Goal: Task Accomplishment & Management: Complete application form

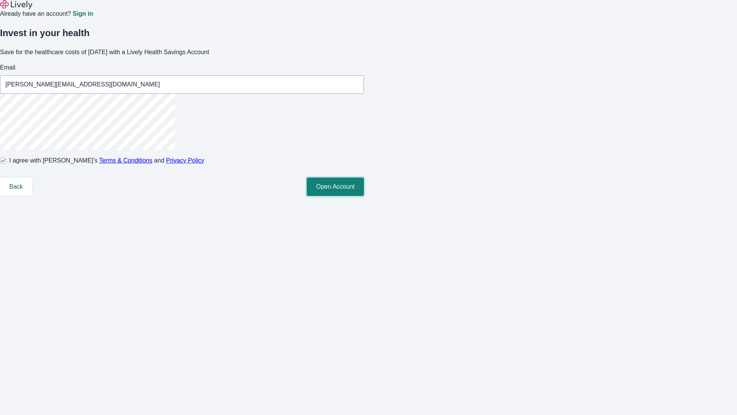
click at [364, 196] on button "Open Account" at bounding box center [335, 186] width 57 height 18
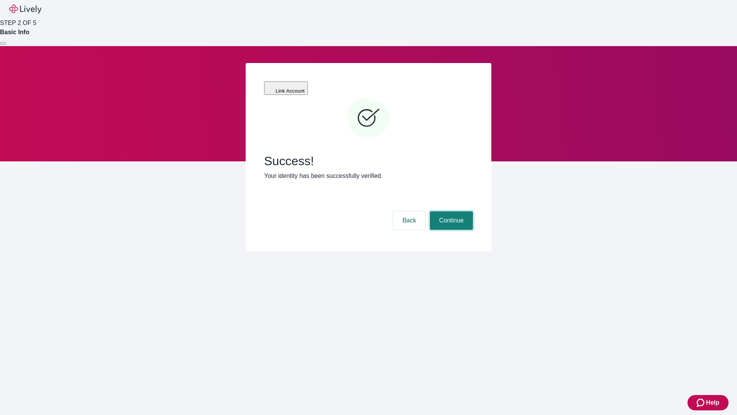
click at [450, 211] on button "Continue" at bounding box center [451, 220] width 43 height 18
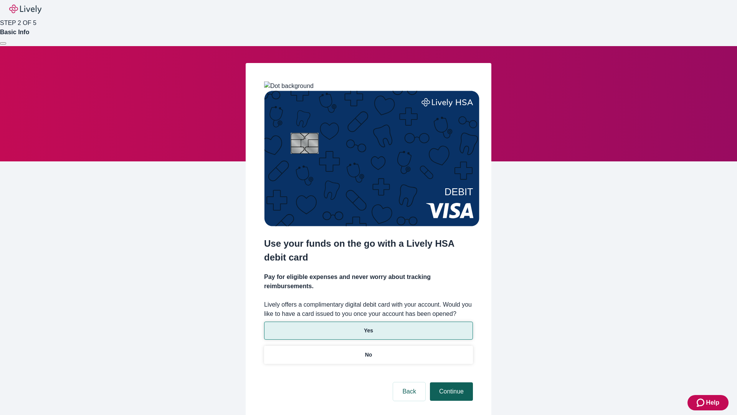
click at [368, 326] on p "Yes" at bounding box center [368, 330] width 9 height 8
click at [450, 382] on button "Continue" at bounding box center [451, 391] width 43 height 18
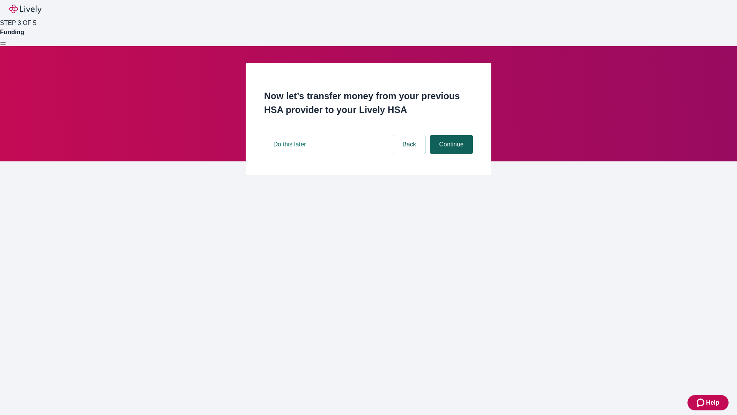
click at [450, 154] on button "Continue" at bounding box center [451, 144] width 43 height 18
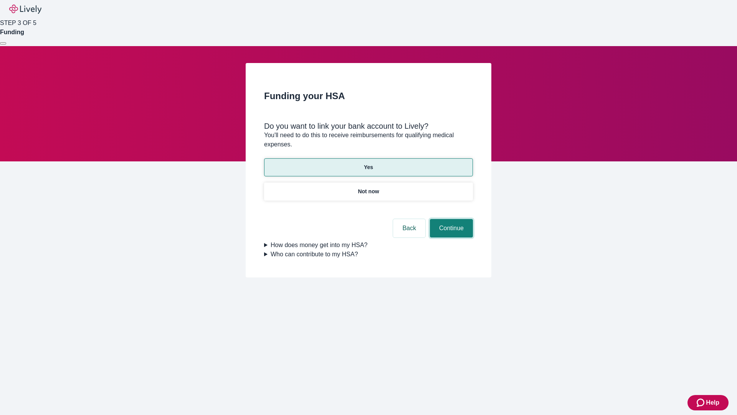
click at [450, 219] on button "Continue" at bounding box center [451, 228] width 43 height 18
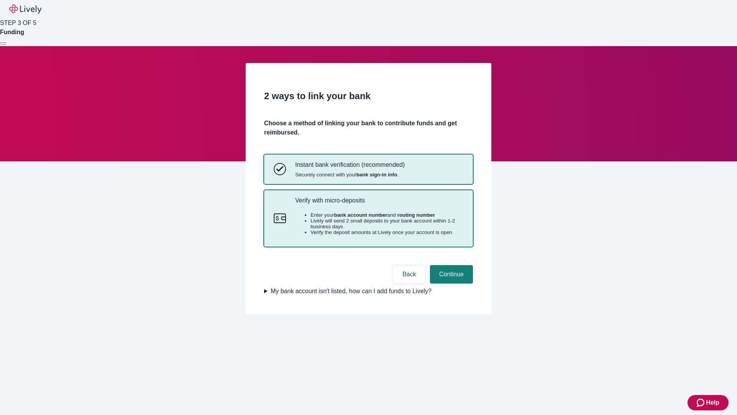
click at [379, 204] on p "Verify with micro-deposits" at bounding box center [379, 200] width 168 height 7
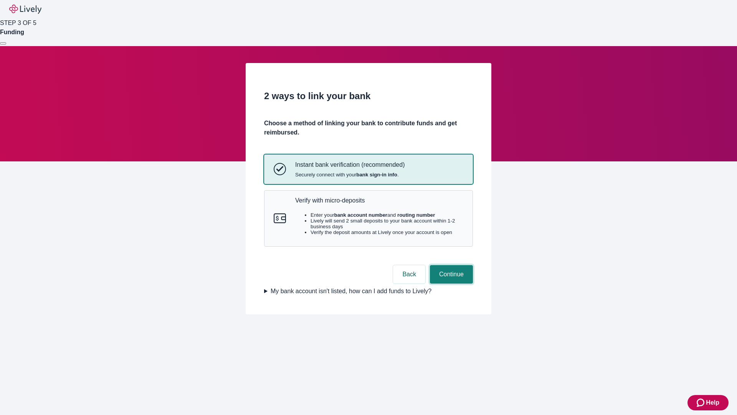
click at [450, 283] on button "Continue" at bounding box center [451, 274] width 43 height 18
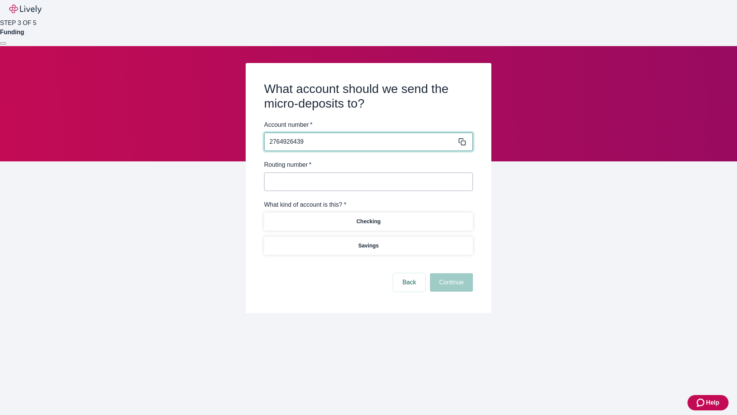
type input "2764926439"
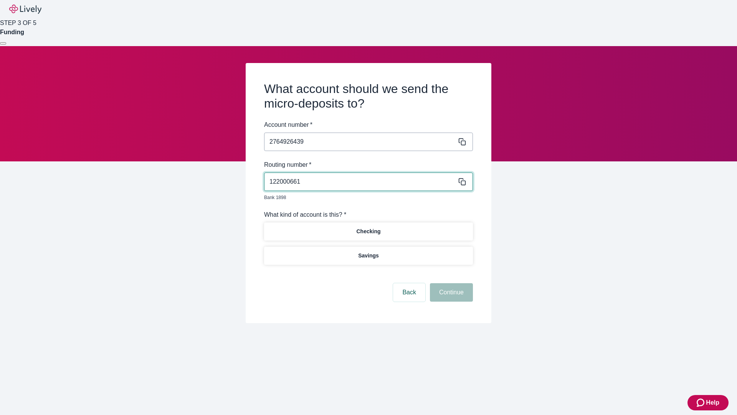
type input "122000661"
click at [368, 227] on p "Checking" at bounding box center [368, 231] width 24 height 8
click at [450, 283] on button "Continue" at bounding box center [451, 292] width 43 height 18
